Goal: Task Accomplishment & Management: Complete application form

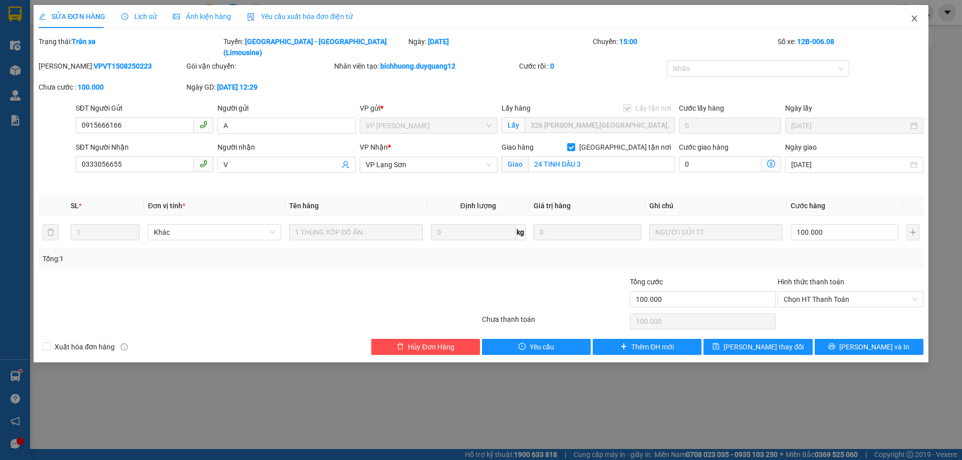
drag, startPoint x: 915, startPoint y: 21, endPoint x: 409, endPoint y: 2, distance: 505.8
click at [912, 22] on icon "close" at bounding box center [914, 19] width 8 height 8
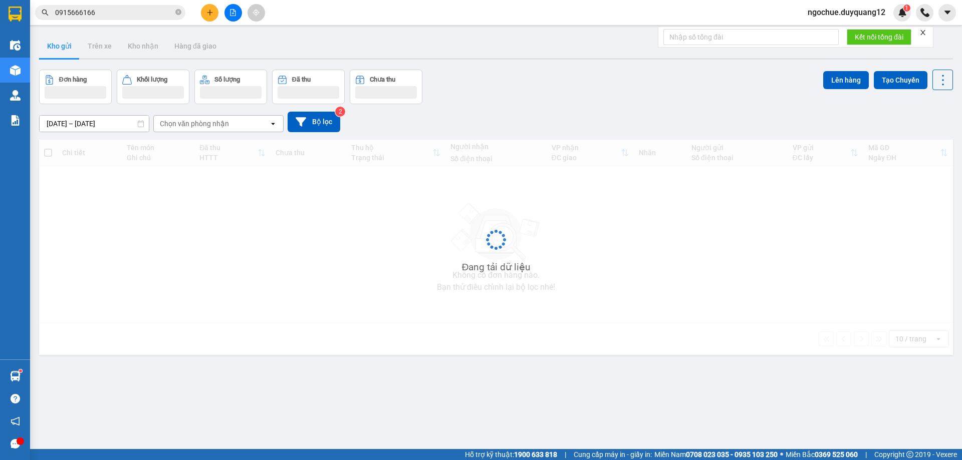
drag, startPoint x: 179, startPoint y: 14, endPoint x: 171, endPoint y: 15, distance: 8.1
click at [178, 13] on icon "close-circle" at bounding box center [178, 12] width 6 height 6
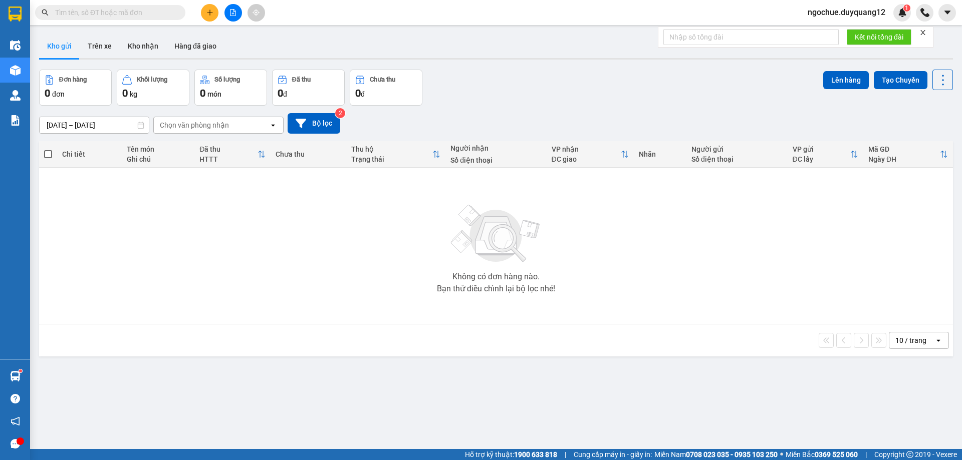
paste input "0988775689"
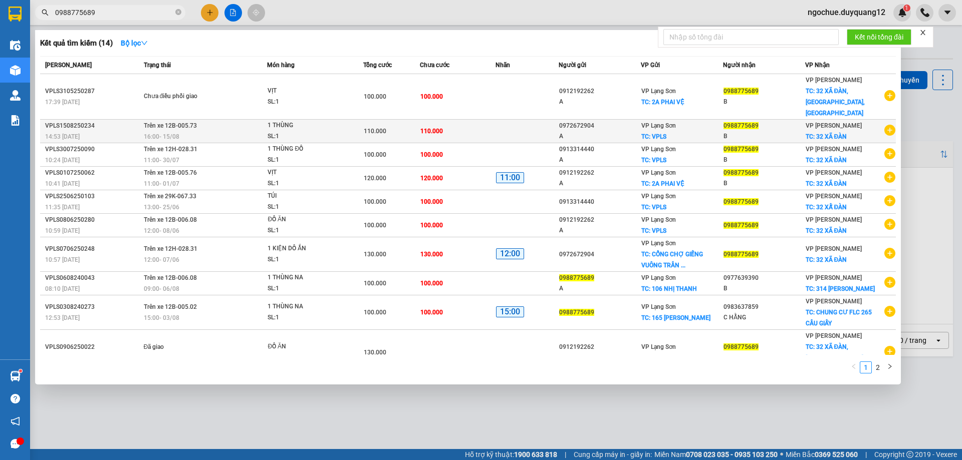
type input "0988775689"
click at [532, 127] on td at bounding box center [526, 132] width 63 height 24
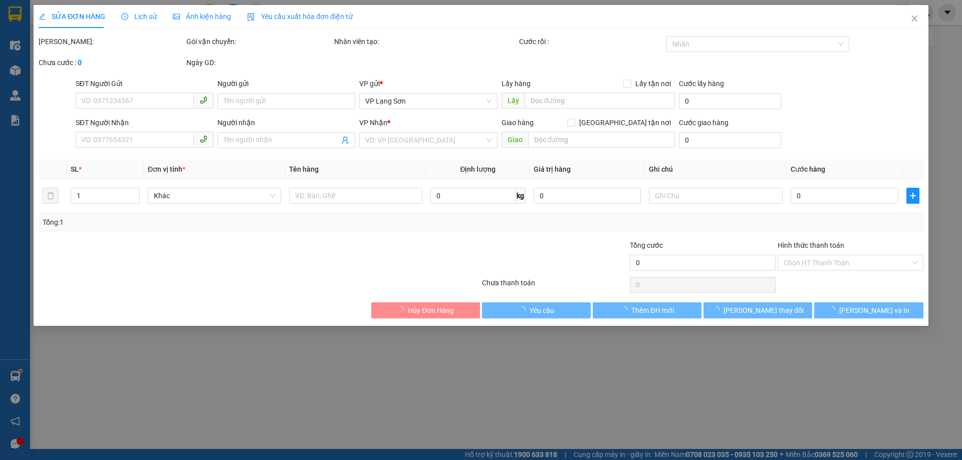
type input "0972672904"
type input "A"
checkbox input "true"
type input "VPLS"
type input "0988775689"
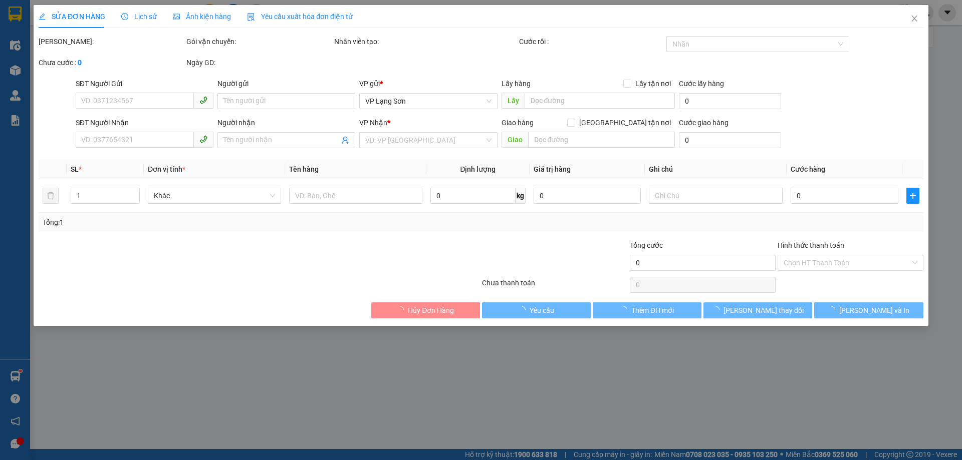
type input "B"
checkbox input "true"
type input "32 XÃ ĐÀN"
type input "110.000"
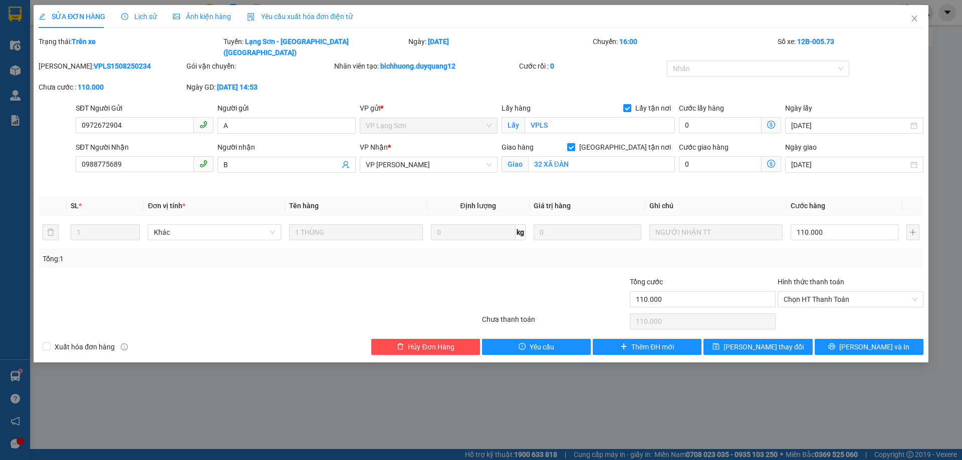
click at [374, 278] on div at bounding box center [407, 294] width 148 height 35
click at [619, 253] on div "Tổng: 1" at bounding box center [481, 258] width 877 height 11
click at [912, 21] on icon "close" at bounding box center [914, 19] width 8 height 8
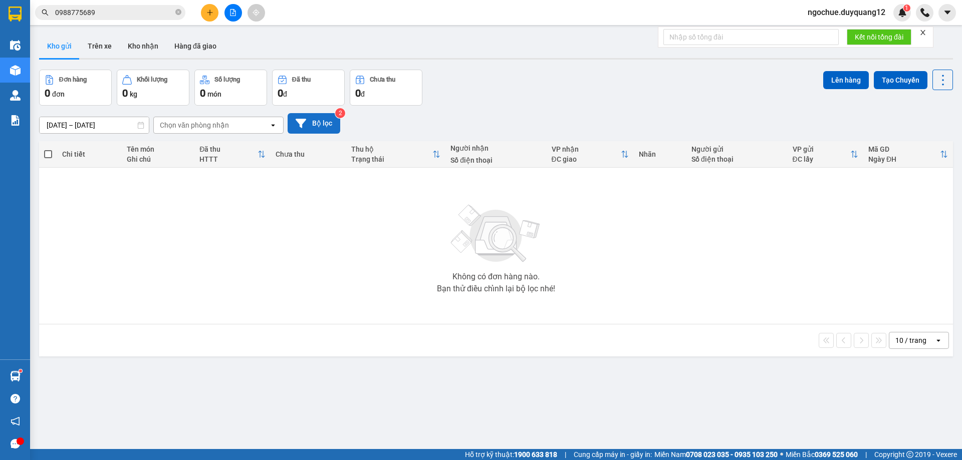
drag, startPoint x: 339, startPoint y: 124, endPoint x: 333, endPoint y: 124, distance: 5.5
click at [333, 124] on button "Bộ lọc" at bounding box center [314, 123] width 53 height 21
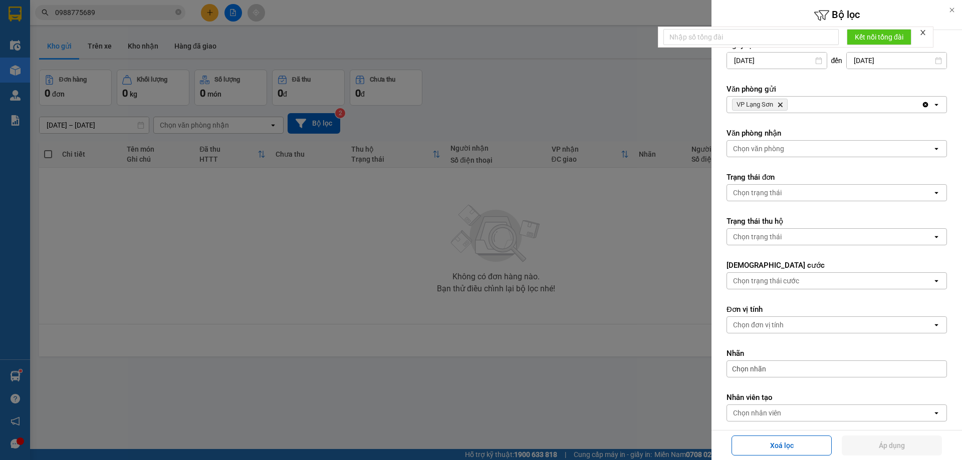
click at [816, 101] on div "VP Lạng Sơn Delete" at bounding box center [824, 105] width 194 height 16
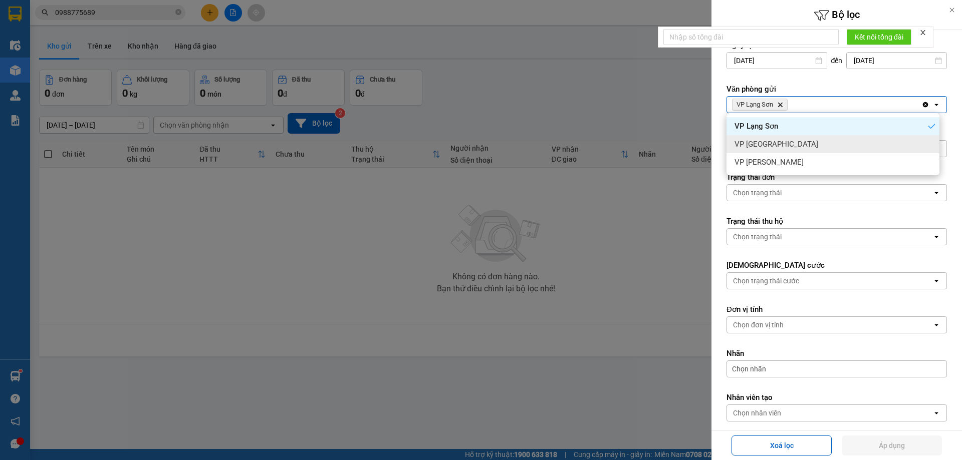
click at [811, 142] on div "VP [GEOGRAPHIC_DATA]" at bounding box center [832, 144] width 213 height 18
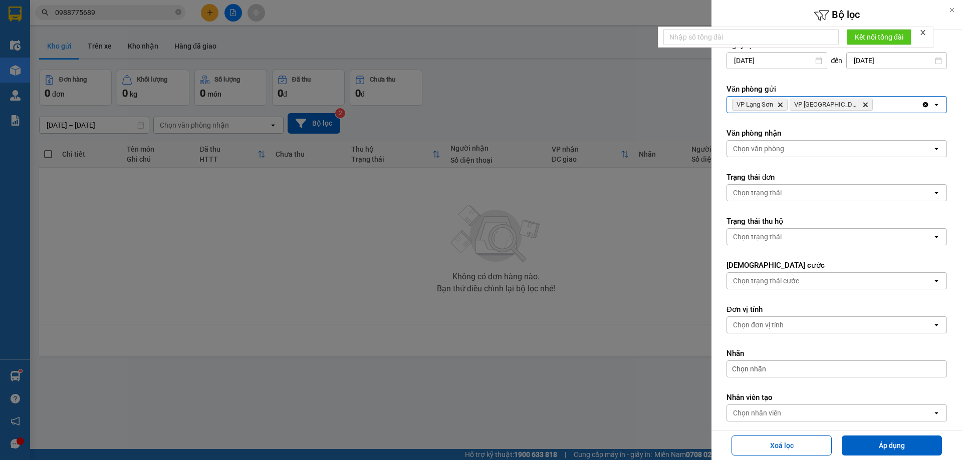
click at [880, 103] on div "VP Lạng Sơn Delete VP [GEOGRAPHIC_DATA] Delete" at bounding box center [824, 105] width 194 height 16
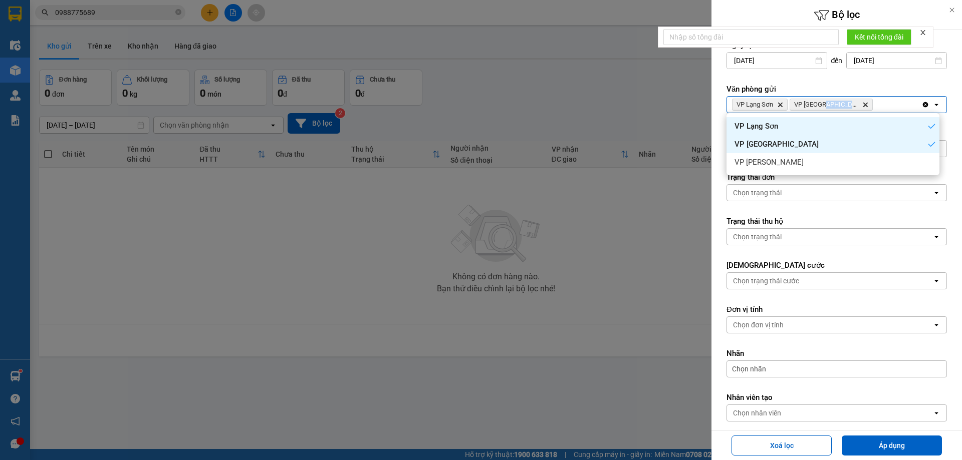
click at [880, 103] on div "VP Lạng Sơn Delete VP [GEOGRAPHIC_DATA] Delete" at bounding box center [824, 105] width 194 height 16
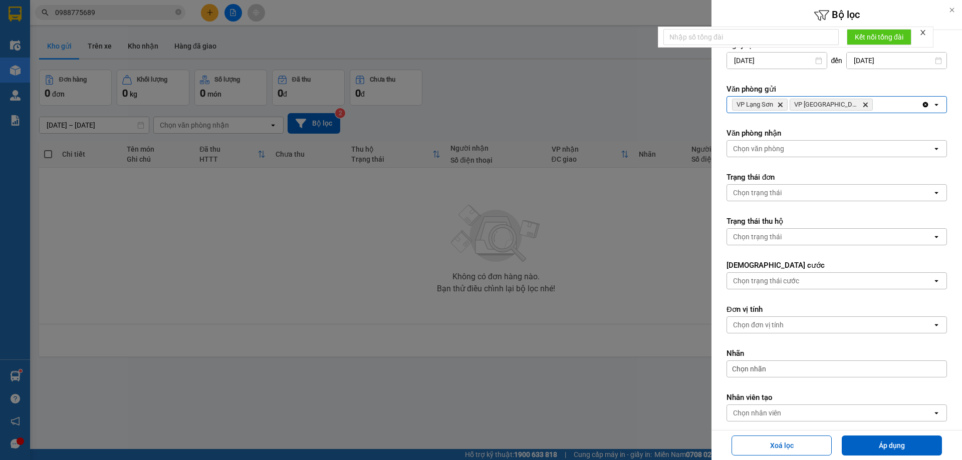
click at [884, 105] on div "VP Lạng Sơn Delete VP [GEOGRAPHIC_DATA] Delete" at bounding box center [824, 105] width 194 height 16
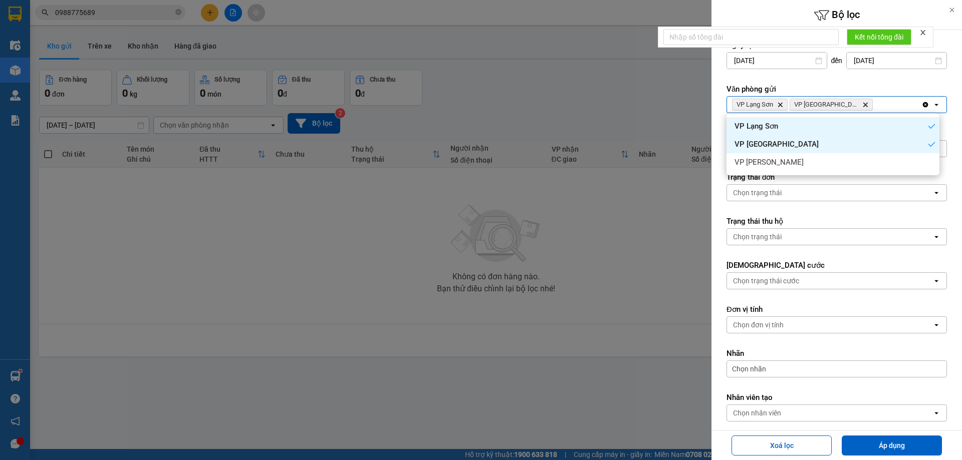
click at [860, 162] on div "VP [PERSON_NAME]" at bounding box center [832, 162] width 213 height 18
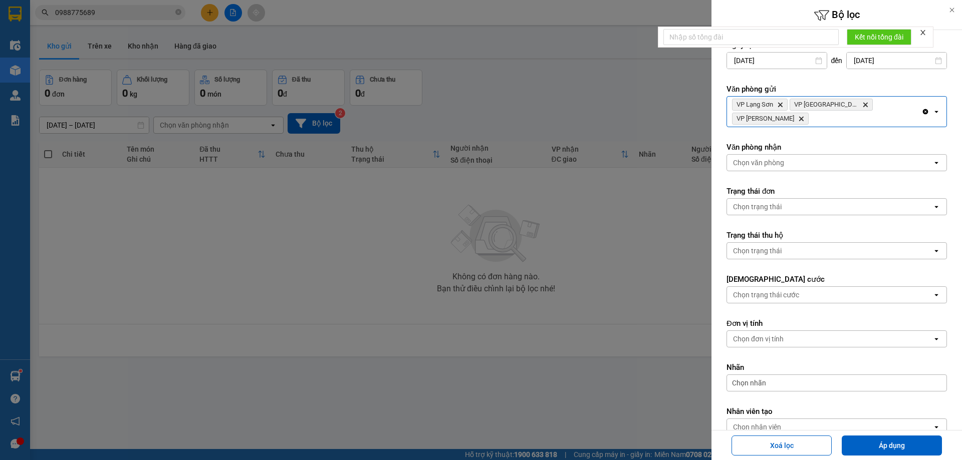
click at [850, 155] on div "Chọn văn phòng" at bounding box center [829, 163] width 205 height 16
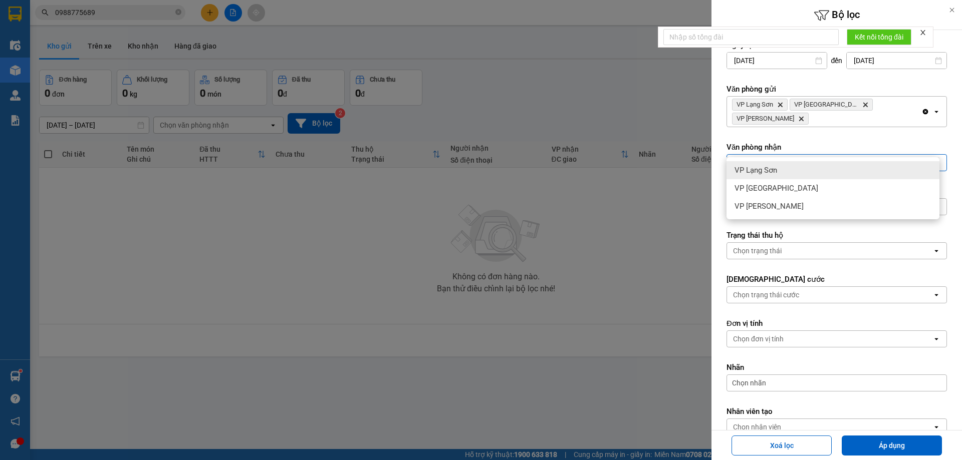
drag, startPoint x: 838, startPoint y: 169, endPoint x: 844, endPoint y: 160, distance: 10.6
click at [837, 169] on div "VP Lạng Sơn" at bounding box center [832, 170] width 213 height 18
click at [856, 155] on div "VP Lạng Sơn Delete" at bounding box center [824, 163] width 194 height 16
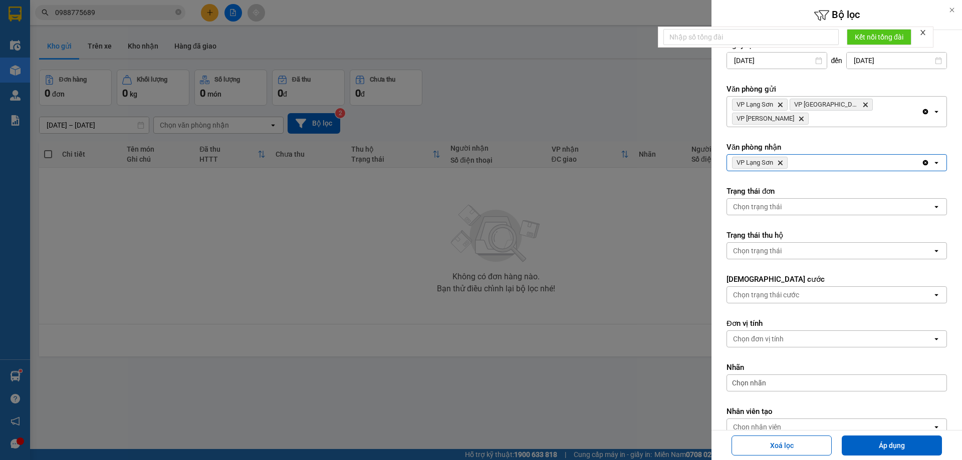
click at [856, 155] on div "VP Lạng Sơn Delete" at bounding box center [824, 163] width 194 height 16
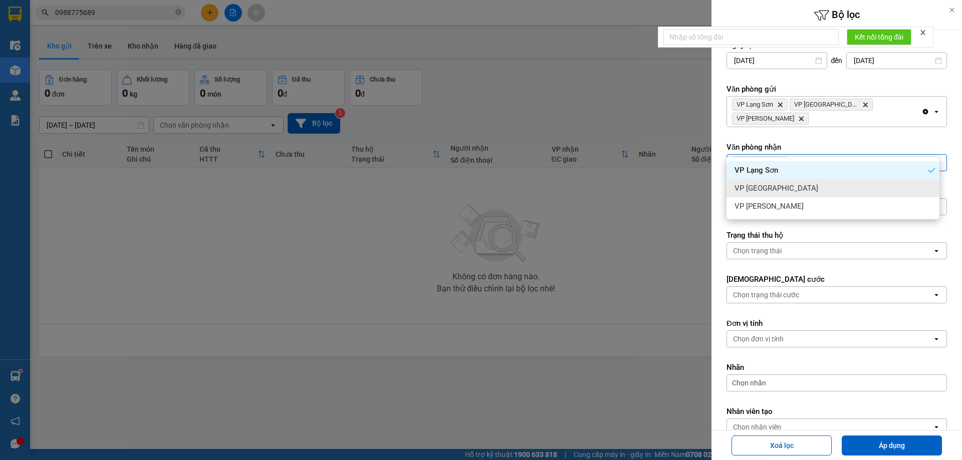
click at [852, 187] on div "VP [GEOGRAPHIC_DATA]" at bounding box center [832, 188] width 213 height 18
click at [893, 155] on div "VP Lạng Sơn Delete VP [GEOGRAPHIC_DATA] Delete" at bounding box center [824, 163] width 194 height 16
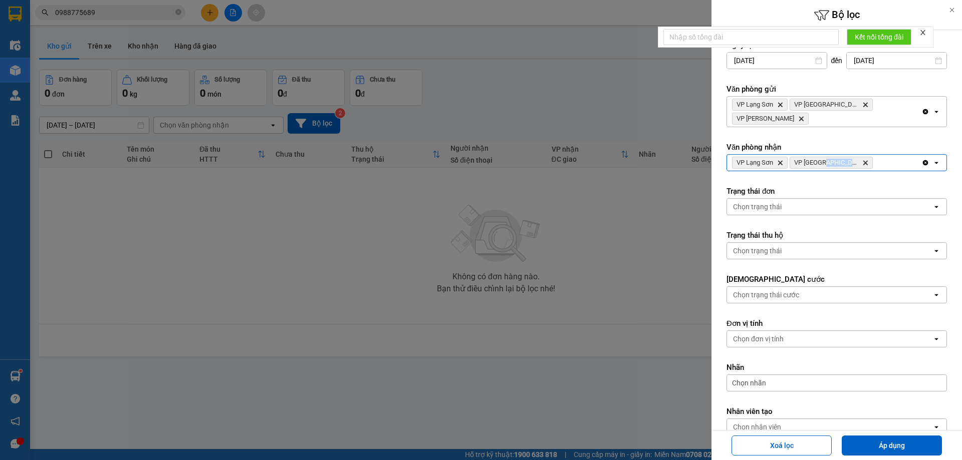
click at [893, 155] on div "VP Lạng Sơn Delete VP [GEOGRAPHIC_DATA] Delete" at bounding box center [824, 163] width 194 height 16
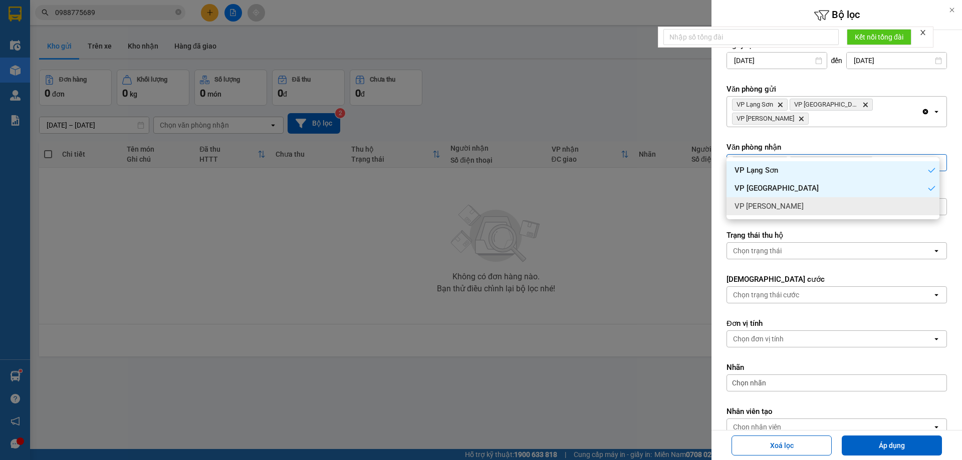
click at [909, 213] on div "VP [PERSON_NAME]" at bounding box center [832, 206] width 213 height 18
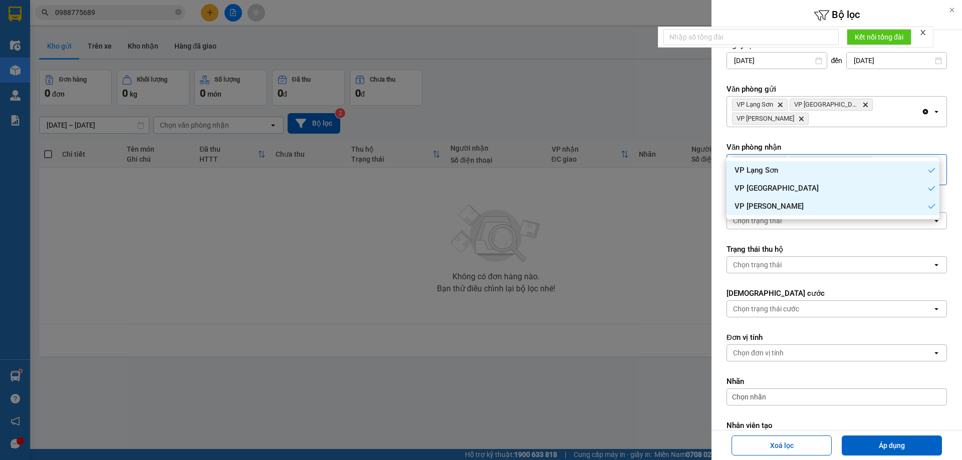
drag, startPoint x: 878, startPoint y: 439, endPoint x: 865, endPoint y: 433, distance: 14.1
click at [878, 439] on button "Áp dụng" at bounding box center [892, 446] width 100 height 20
